Goal: Find specific page/section

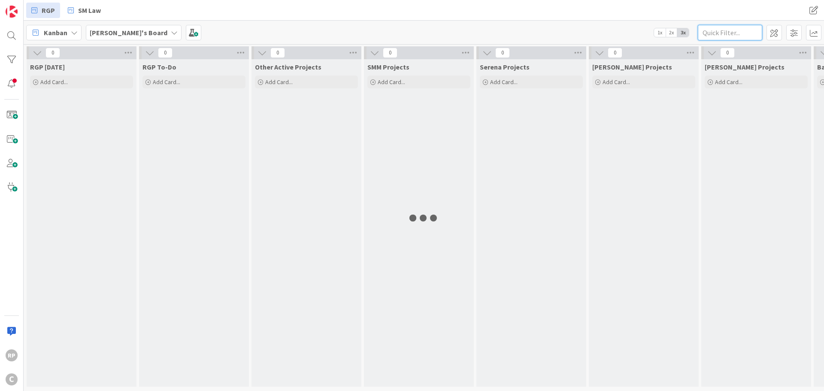
drag, startPoint x: 0, startPoint y: 0, endPoint x: 723, endPoint y: 33, distance: 724.2
click at [723, 33] on input "text" at bounding box center [730, 32] width 64 height 15
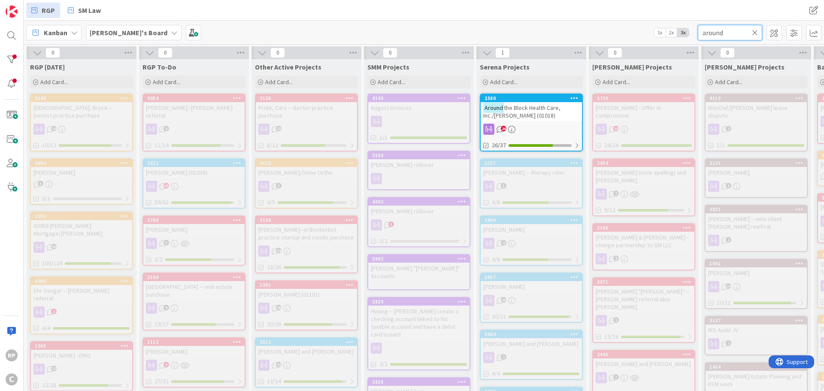
type input "around"
click at [517, 124] on div "26" at bounding box center [531, 129] width 101 height 11
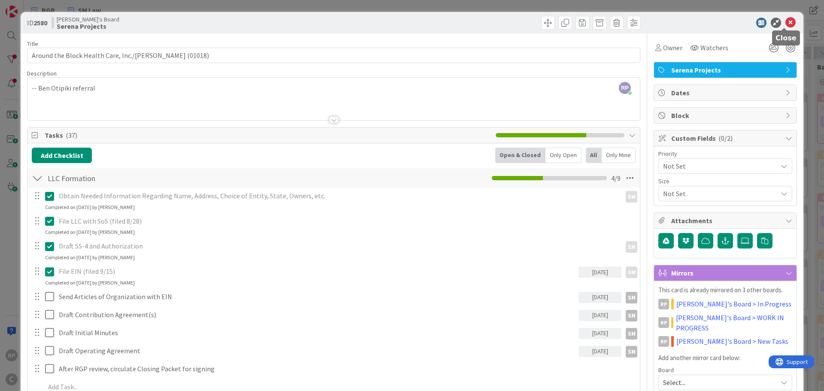
click at [786, 22] on icon at bounding box center [791, 23] width 10 height 10
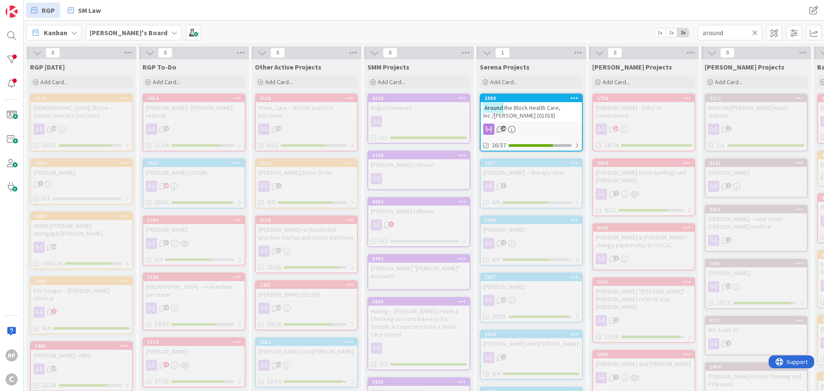
click at [754, 33] on icon at bounding box center [755, 33] width 6 height 8
